Goal: Information Seeking & Learning: Learn about a topic

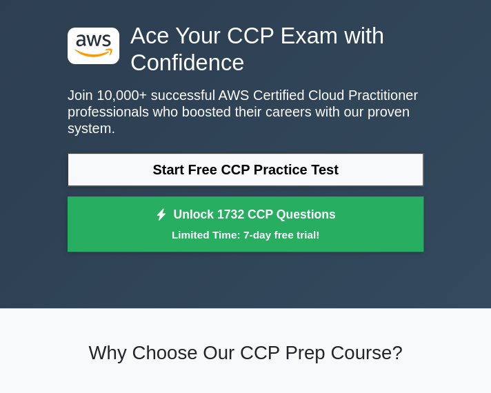
scroll to position [39, 0]
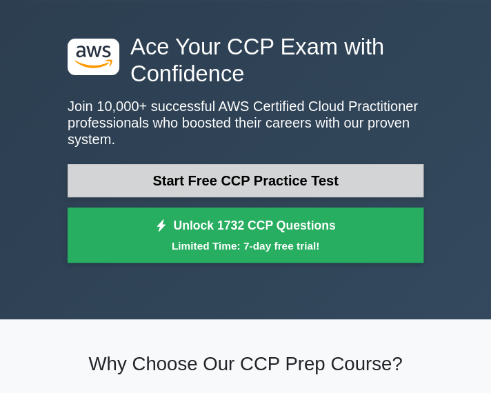
click at [194, 183] on link "Start Free CCP Practice Test" at bounding box center [246, 180] width 356 height 33
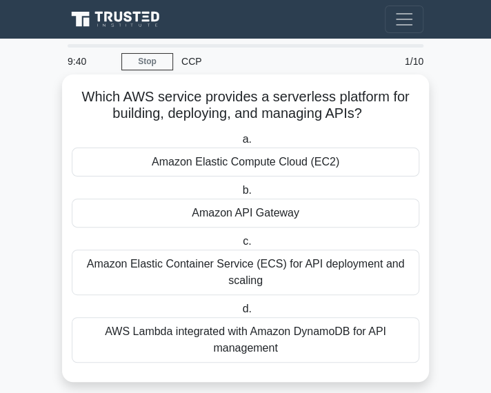
click at [256, 212] on div "Amazon API Gateway" at bounding box center [246, 213] width 348 height 29
click at [239, 195] on input "b. Amazon API Gateway" at bounding box center [239, 190] width 0 height 9
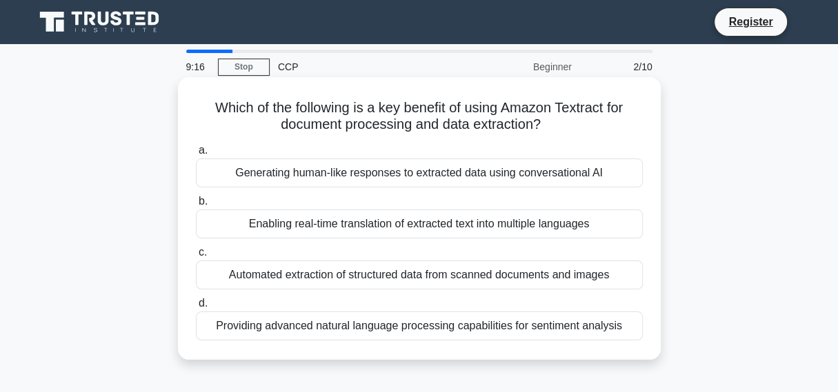
click at [500, 223] on div "Enabling real-time translation of extracted text into multiple languages" at bounding box center [419, 224] width 447 height 29
click at [196, 206] on input "b. Enabling real-time translation of extracted text into multiple languages" at bounding box center [196, 201] width 0 height 9
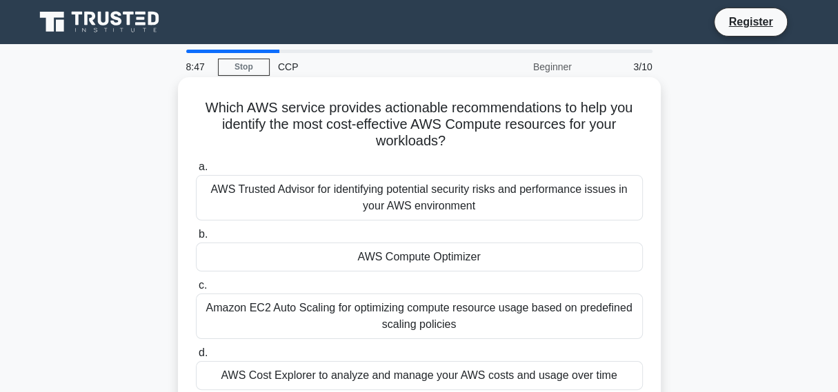
click at [500, 195] on div "AWS Trusted Advisor for identifying potential security risks and performance is…" at bounding box center [419, 198] width 447 height 46
click at [196, 172] on input "a. AWS Trusted Advisor for identifying potential security risks and performance…" at bounding box center [196, 167] width 0 height 9
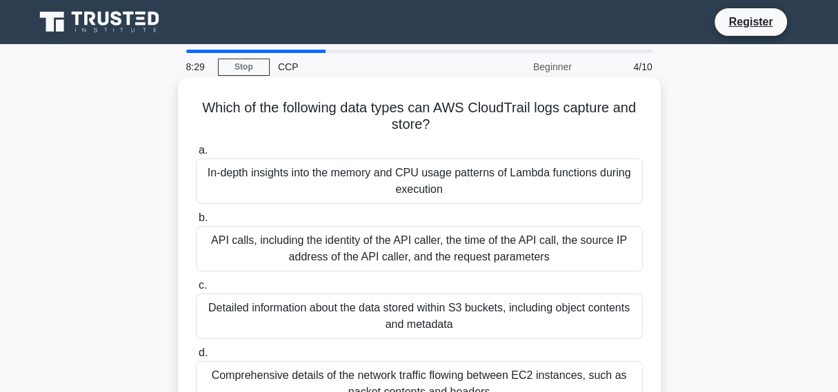
click at [492, 179] on div "In-depth insights into the memory and CPU usage patterns of Lambda functions du…" at bounding box center [419, 182] width 447 height 46
click at [196, 155] on input "a. In-depth insights into the memory and CPU usage patterns of Lambda functions…" at bounding box center [196, 150] width 0 height 9
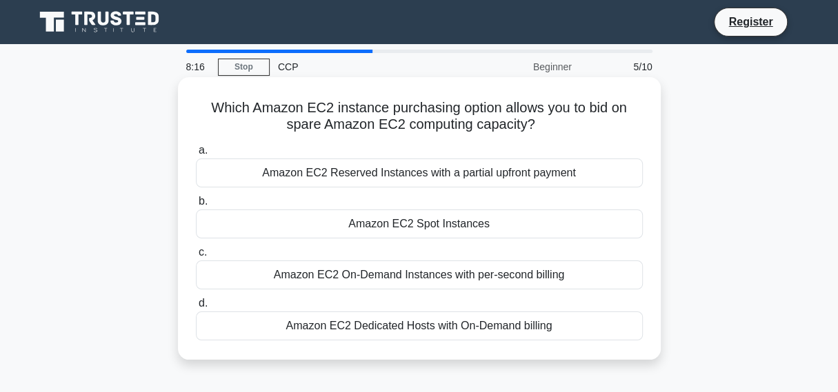
click at [457, 230] on div "Amazon EC2 Spot Instances" at bounding box center [419, 224] width 447 height 29
click at [196, 206] on input "b. Amazon EC2 Spot Instances" at bounding box center [196, 201] width 0 height 9
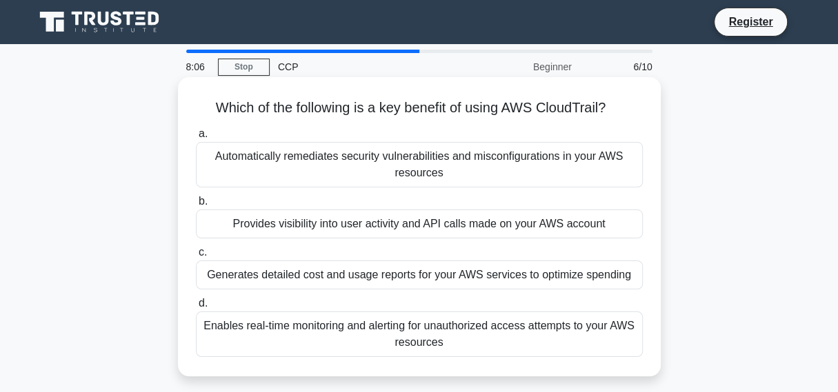
click at [415, 331] on div "Enables real-time monitoring and alerting for unauthorized access attempts to y…" at bounding box center [419, 335] width 447 height 46
click at [196, 308] on input "d. Enables real-time monitoring and alerting for unauthorized access attempts t…" at bounding box center [196, 303] width 0 height 9
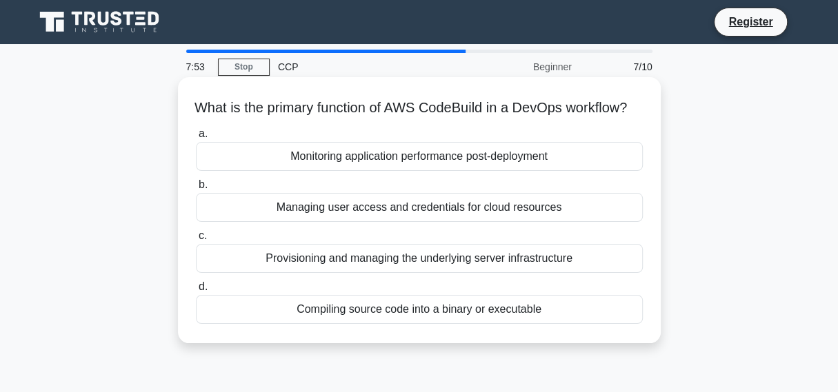
click at [497, 270] on div "Provisioning and managing the underlying server infrastructure" at bounding box center [419, 258] width 447 height 29
click at [196, 241] on input "c. Provisioning and managing the underlying server infrastructure" at bounding box center [196, 236] width 0 height 9
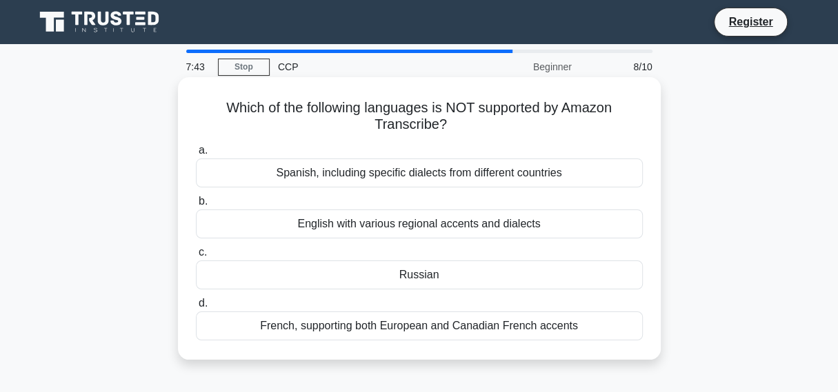
click at [494, 234] on div "English with various regional accents and dialects" at bounding box center [419, 224] width 447 height 29
click at [196, 206] on input "b. English with various regional accents and dialects" at bounding box center [196, 201] width 0 height 9
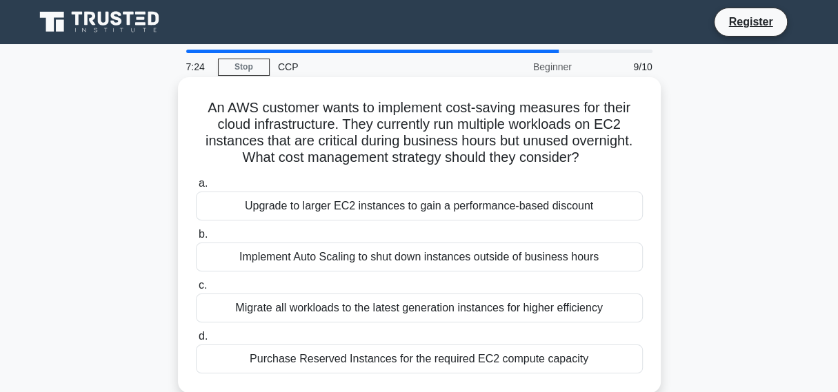
click at [460, 263] on div "Implement Auto Scaling to shut down instances outside of business hours" at bounding box center [419, 257] width 447 height 29
click at [196, 239] on input "b. Implement Auto Scaling to shut down instances outside of business hours" at bounding box center [196, 234] width 0 height 9
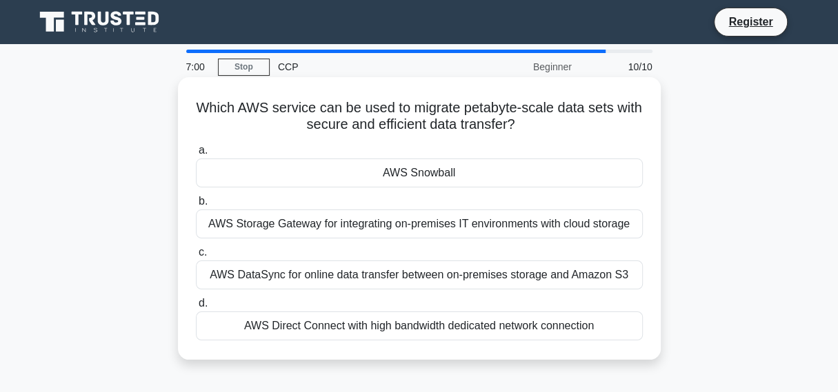
click at [414, 234] on div "AWS Storage Gateway for integrating on-premises IT environments with cloud stor…" at bounding box center [419, 224] width 447 height 29
click at [196, 206] on input "b. AWS Storage Gateway for integrating on-premises IT environments with cloud s…" at bounding box center [196, 201] width 0 height 9
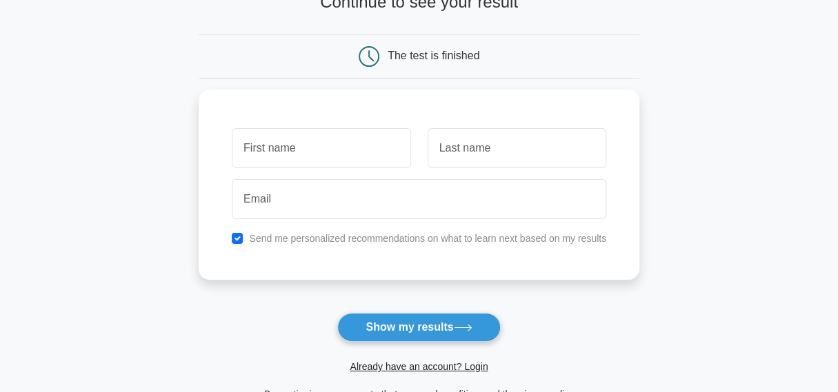
scroll to position [125, 0]
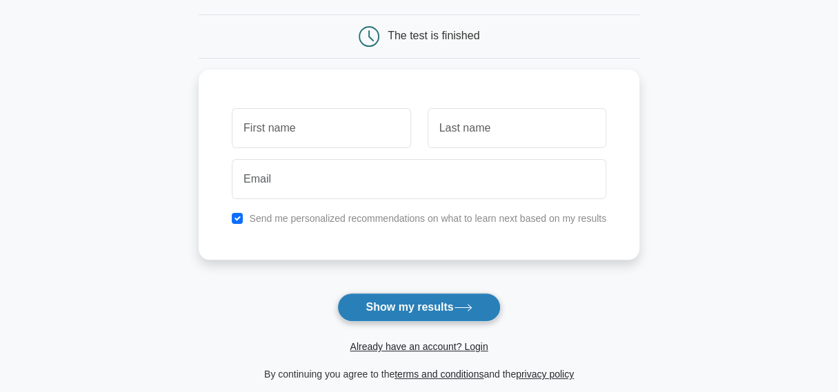
click at [422, 316] on button "Show my results" at bounding box center [418, 307] width 163 height 29
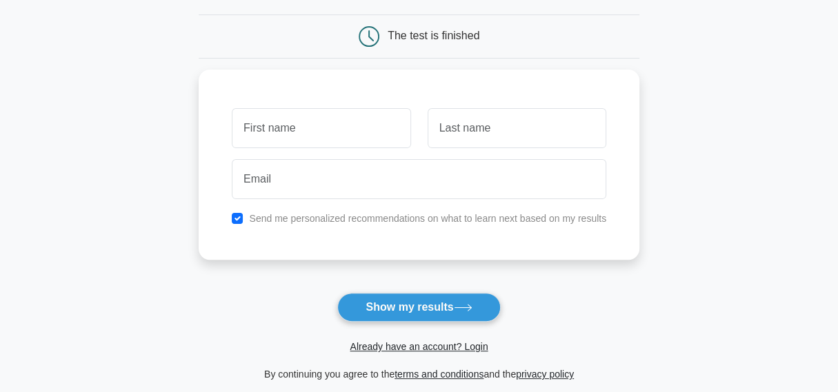
click at [345, 267] on form "Wait, there is more! Continue to see your result The test is finished and the" at bounding box center [419, 167] width 441 height 430
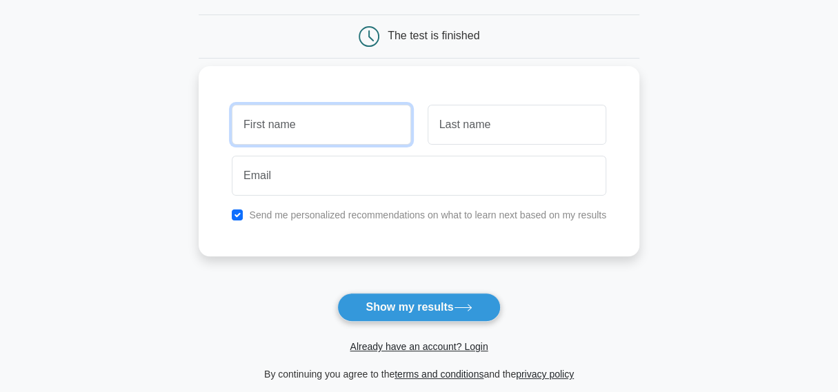
click at [344, 134] on input "text" at bounding box center [321, 125] width 179 height 40
type input "sriram"
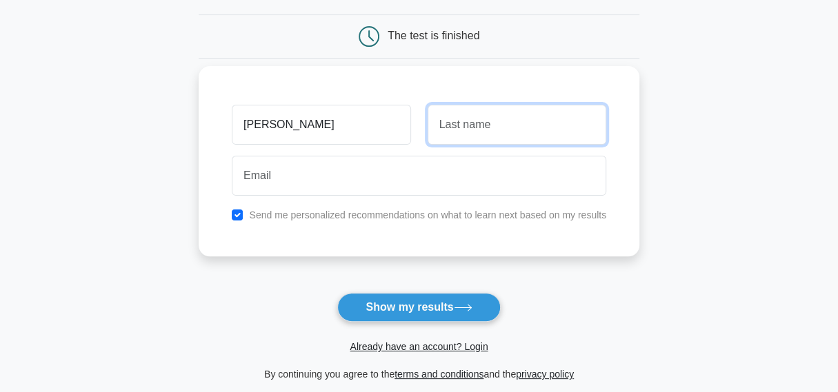
click at [450, 119] on input "text" at bounding box center [517, 125] width 179 height 40
type input "b"
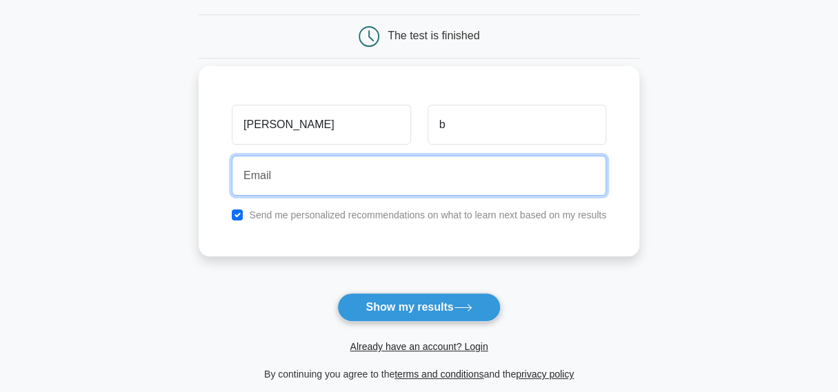
click at [338, 170] on input "email" at bounding box center [419, 176] width 374 height 40
type input "sriram@gmail.com"
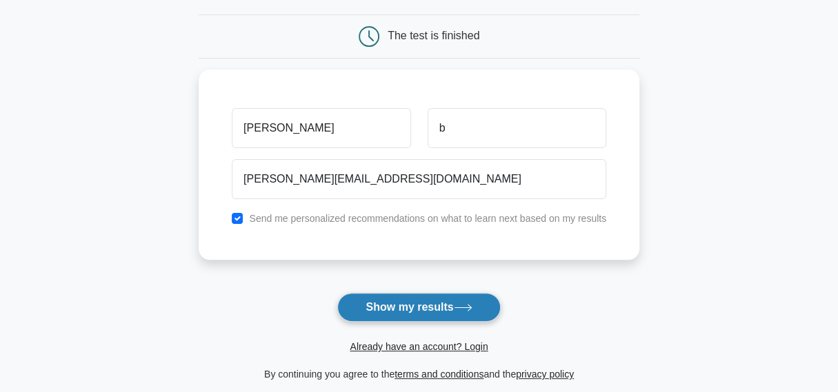
click at [418, 306] on button "Show my results" at bounding box center [418, 307] width 163 height 29
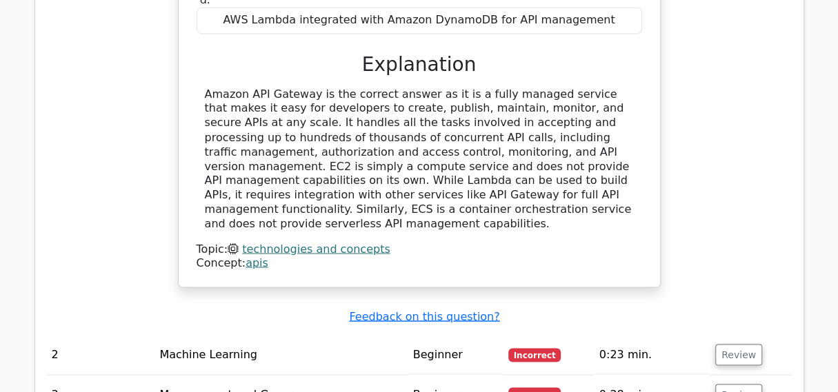
scroll to position [1495, 0]
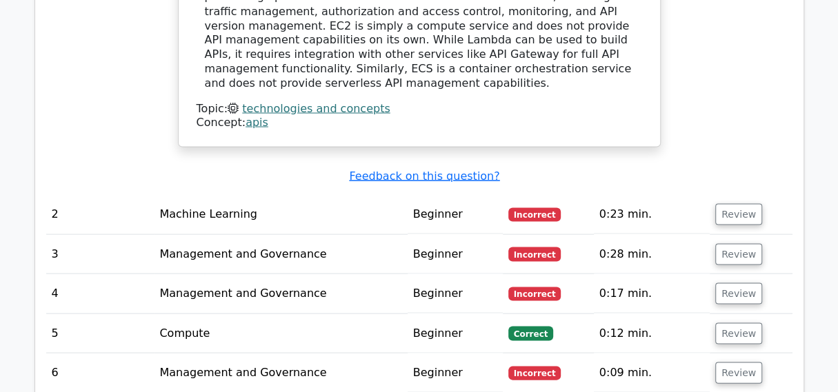
click at [212, 194] on td "Machine Learning" at bounding box center [280, 213] width 253 height 39
click at [738, 203] on button "Review" at bounding box center [738, 213] width 47 height 21
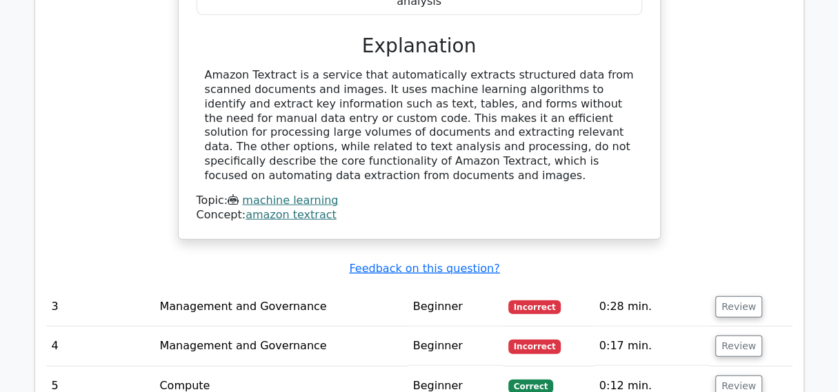
scroll to position [1988, 0]
click at [743, 297] on button "Review" at bounding box center [738, 307] width 47 height 21
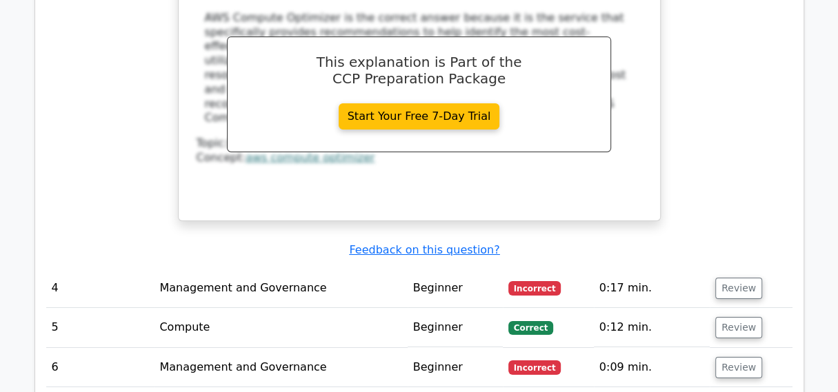
scroll to position [2665, 0]
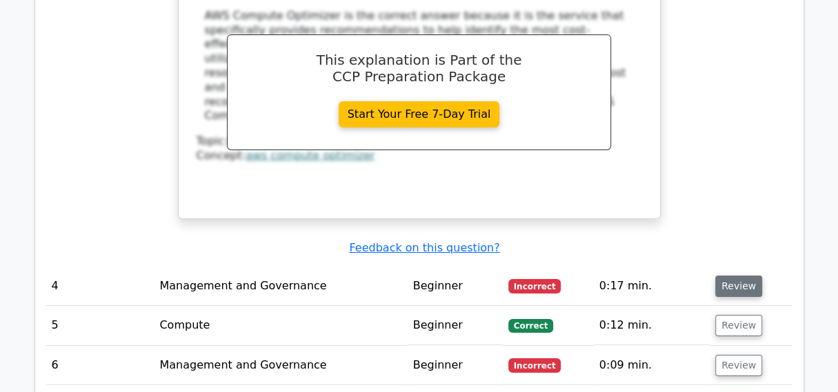
click at [739, 276] on button "Review" at bounding box center [738, 286] width 47 height 21
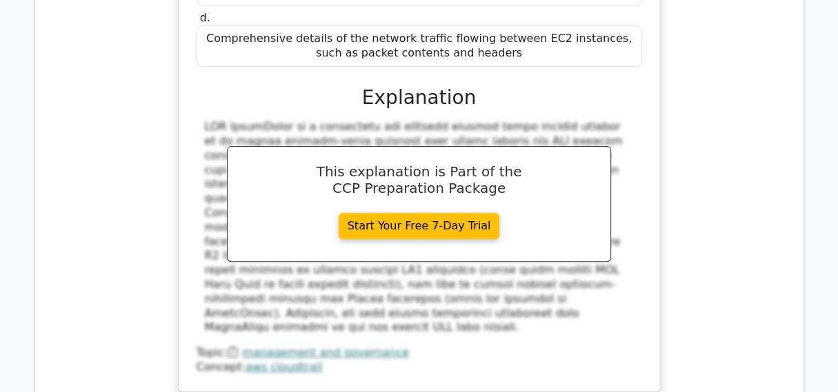
scroll to position [3360, 0]
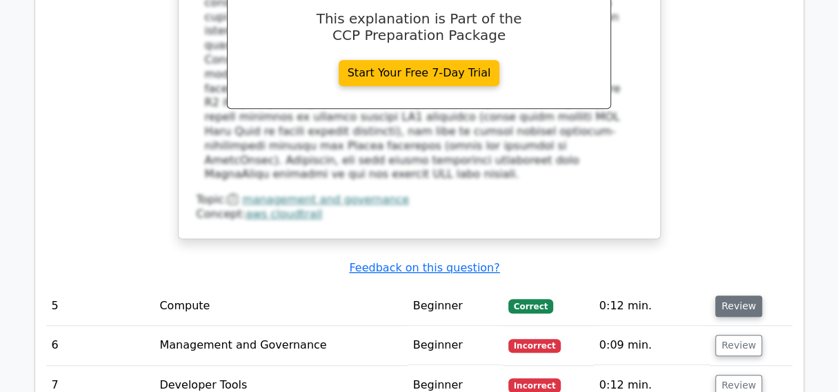
click at [733, 296] on button "Review" at bounding box center [738, 306] width 47 height 21
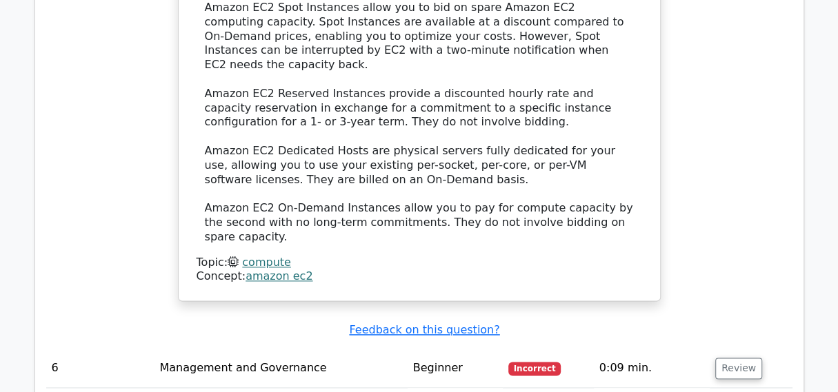
scroll to position [3985, 0]
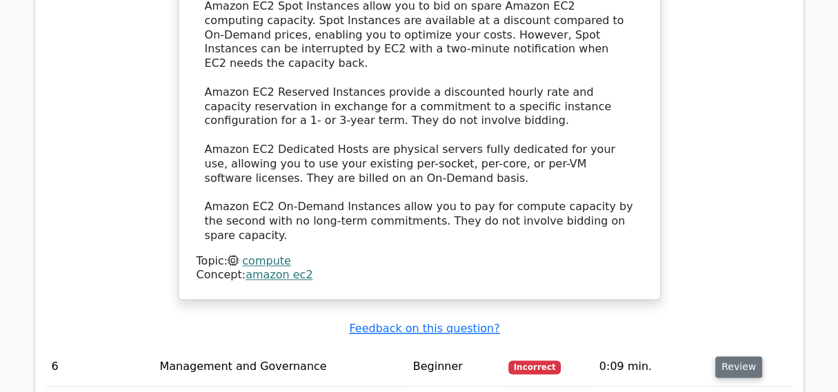
click at [728, 357] on button "Review" at bounding box center [738, 367] width 47 height 21
